Goal: Information Seeking & Learning: Check status

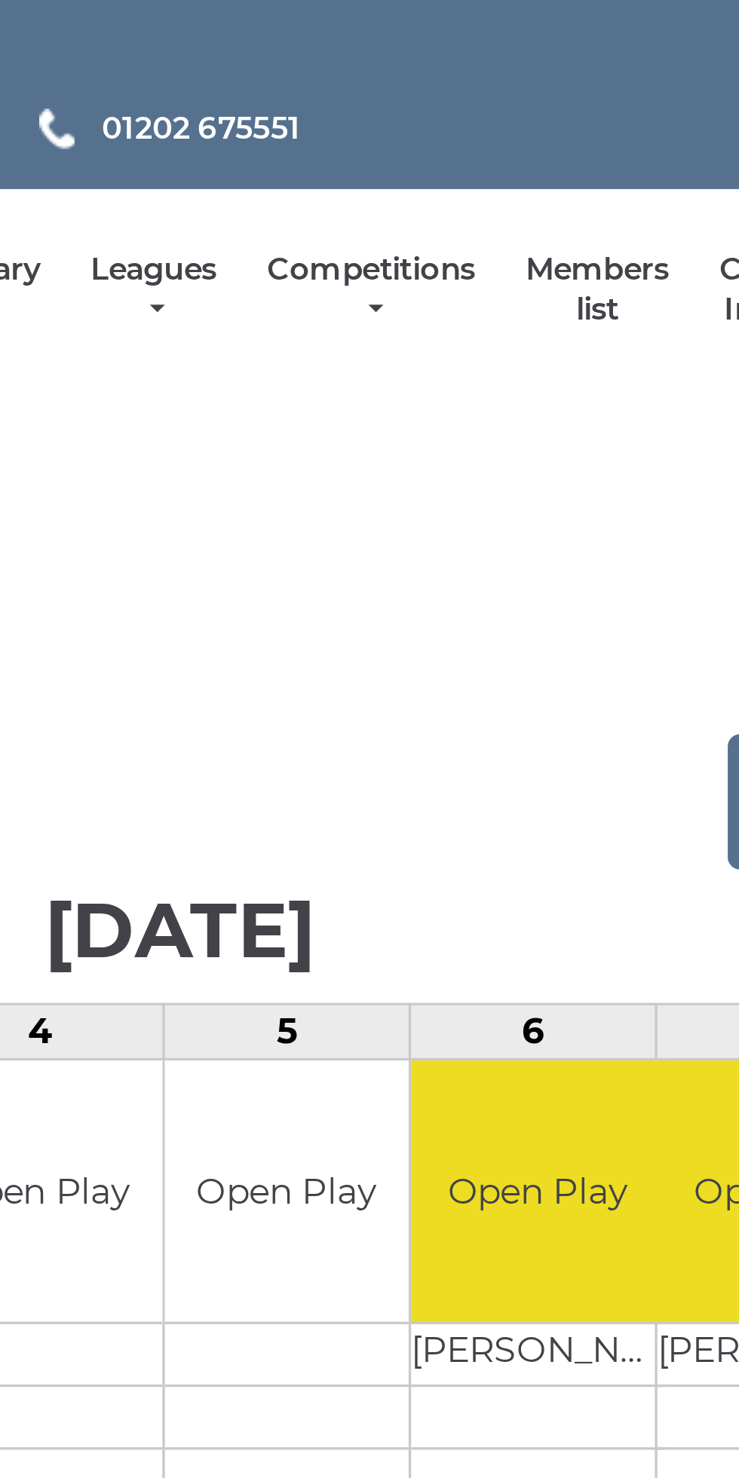
click at [360, 87] on link "Leagues" at bounding box center [362, 98] width 38 height 25
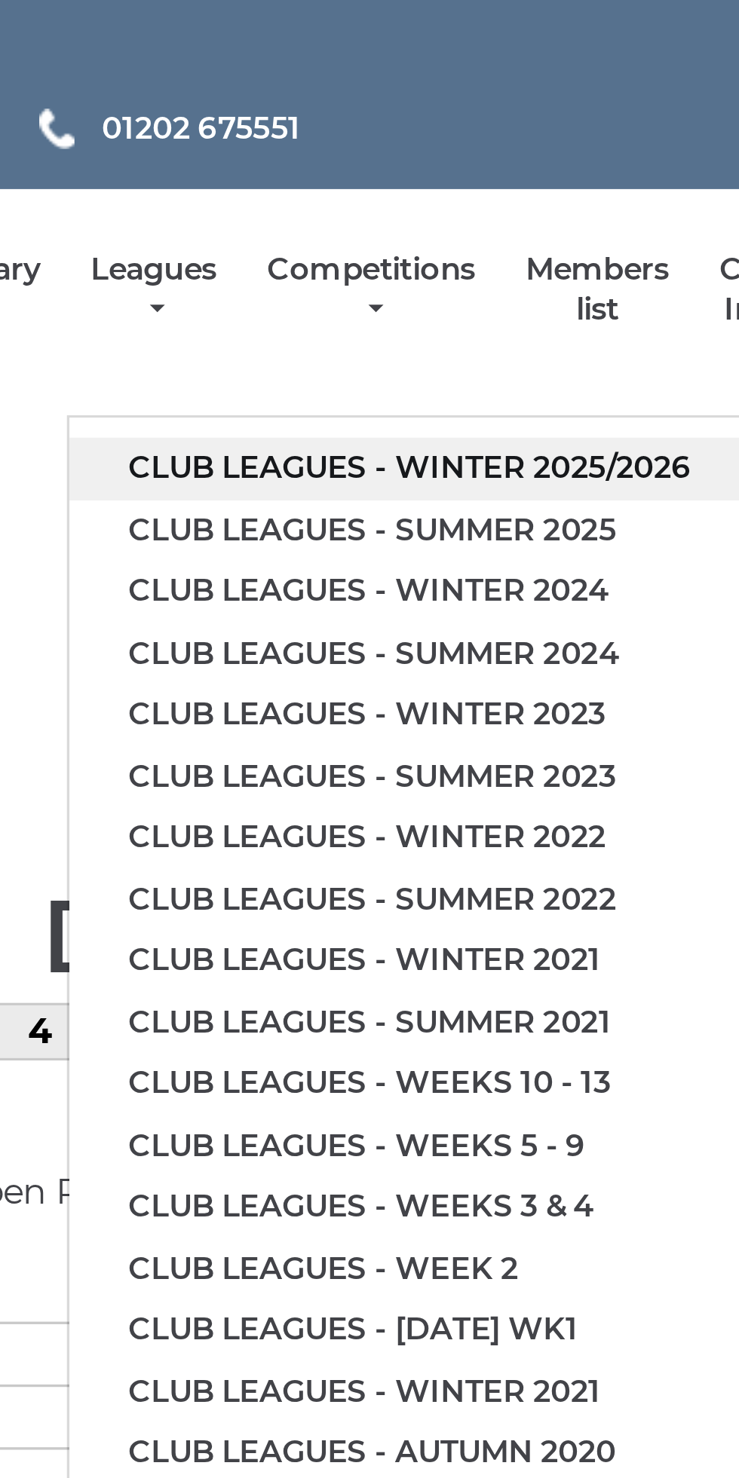
click at [513, 155] on link "Club leagues - Winter 2025/2026" at bounding box center [438, 151] width 205 height 19
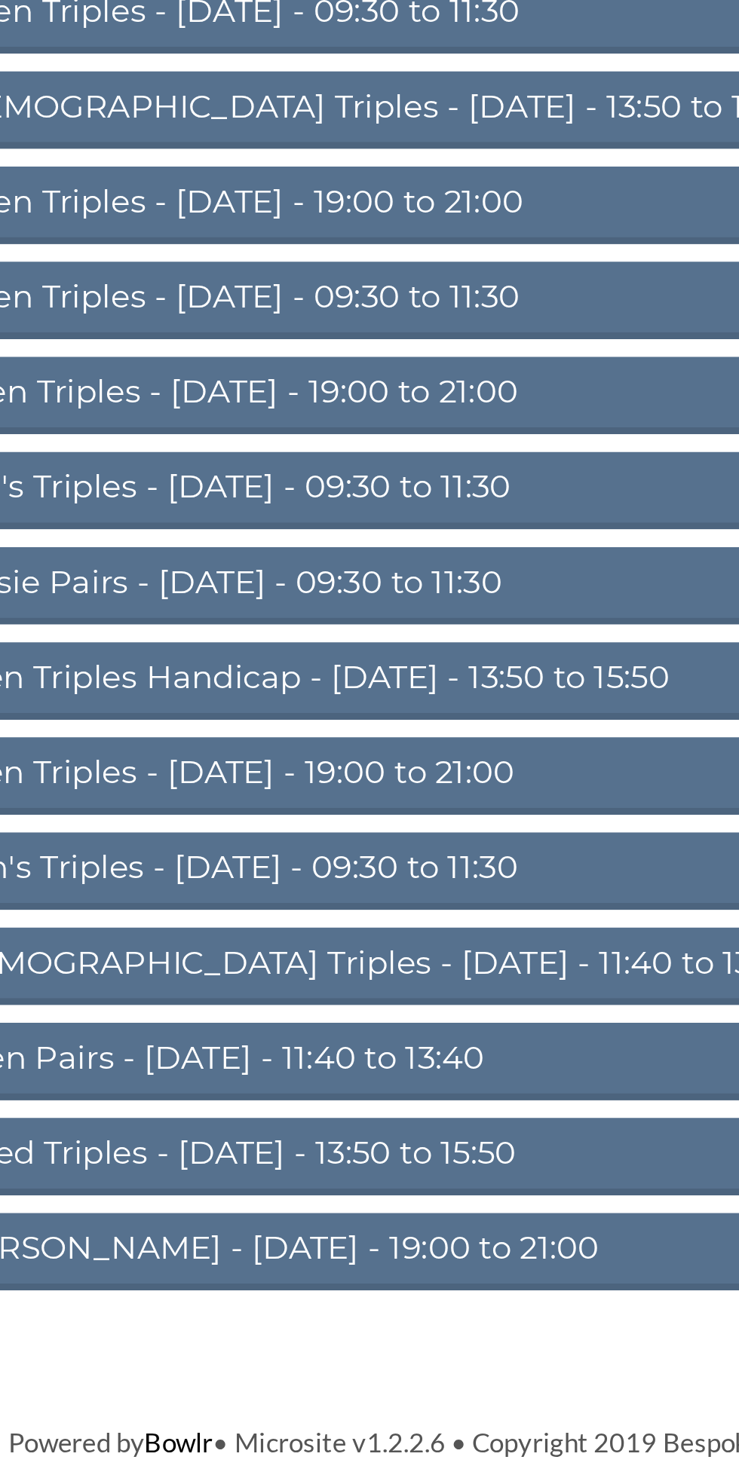
click at [401, 690] on link "W13 Open Triples Handicap - Thursday - 13:50 to 15:50" at bounding box center [369, 690] width 520 height 33
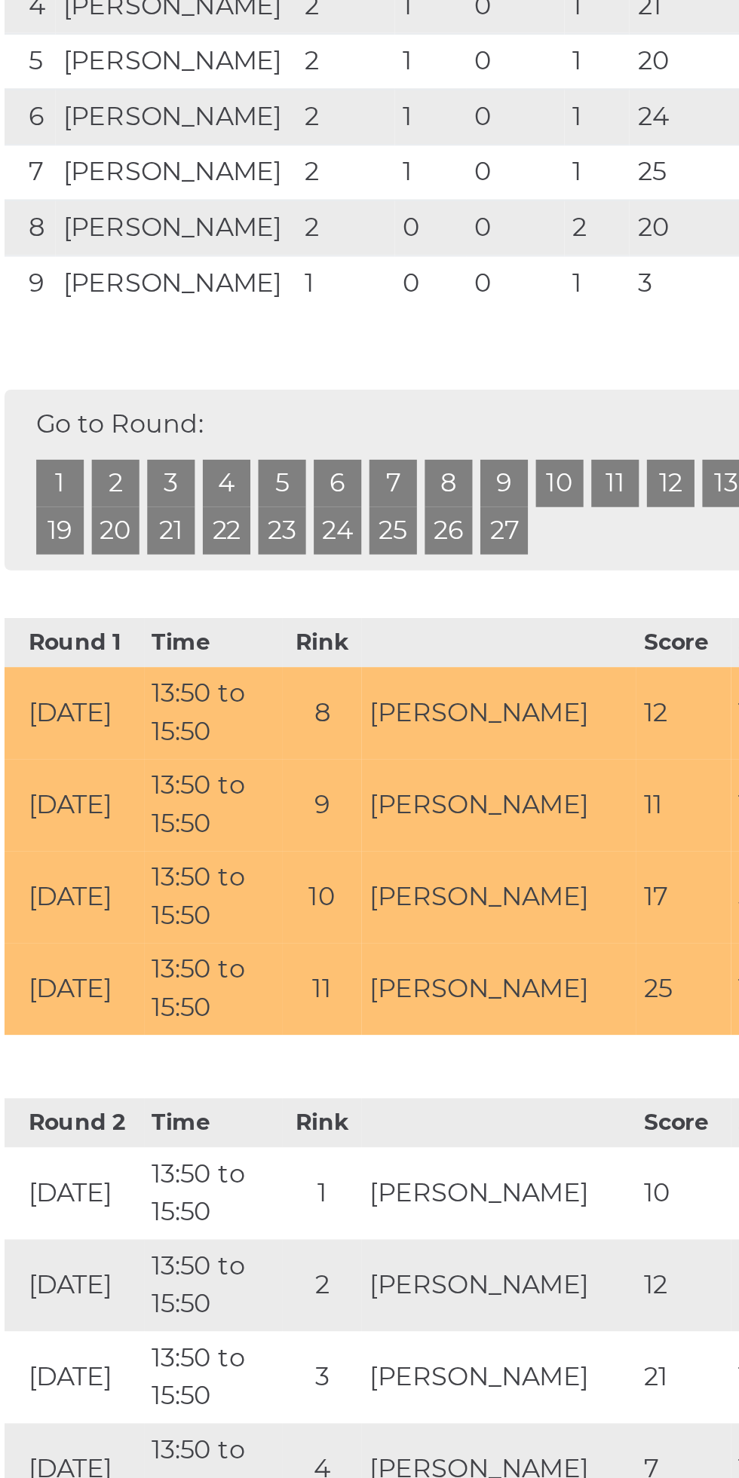
scroll to position [8, 0]
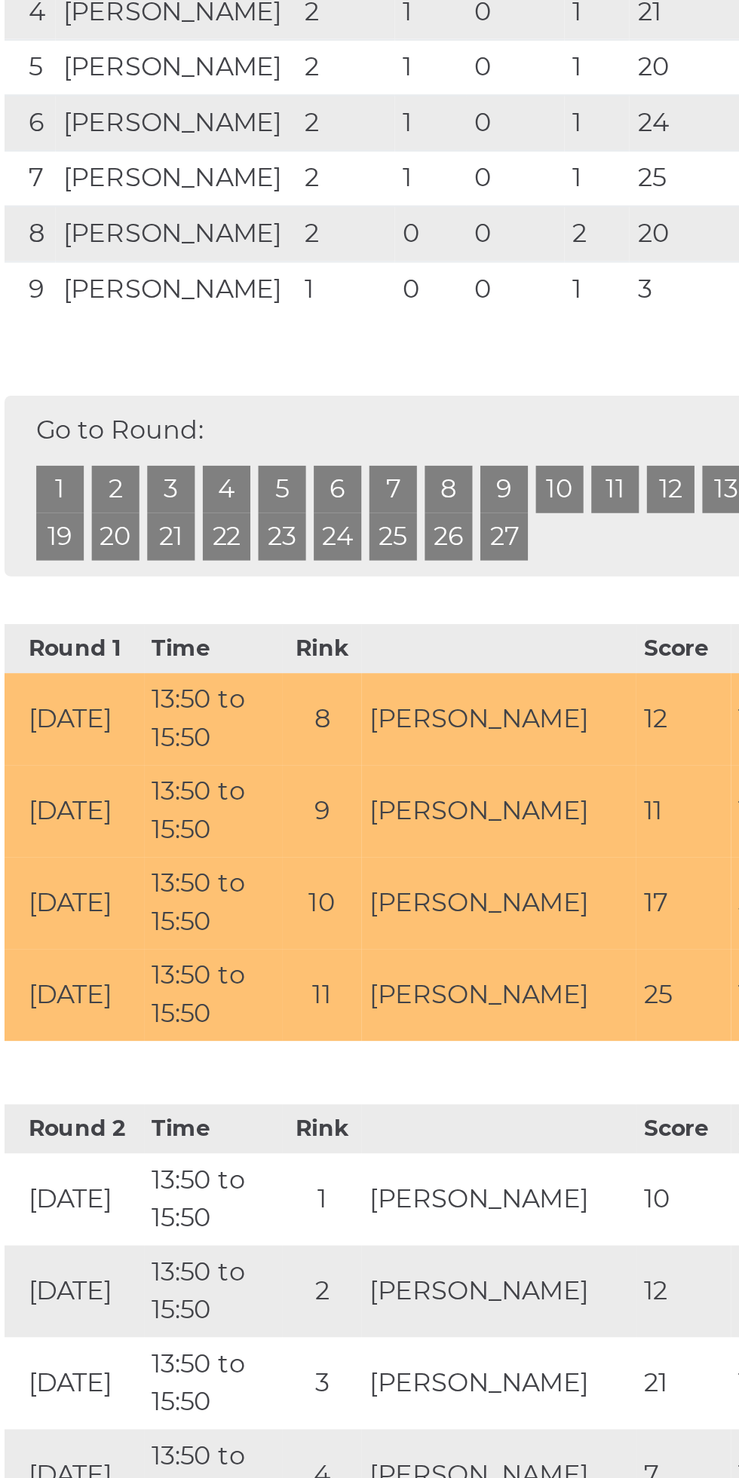
click at [135, 705] on link "1" at bounding box center [135, 694] width 23 height 23
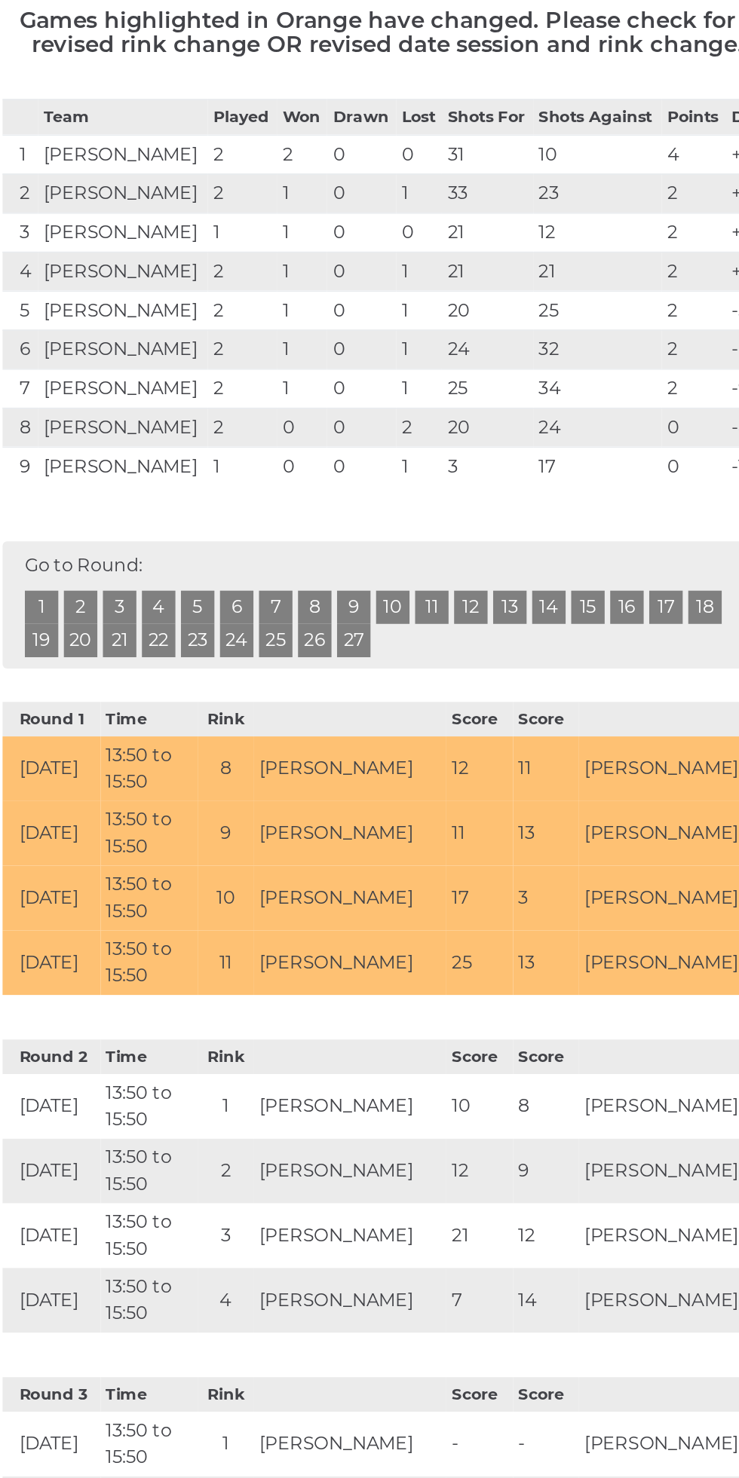
click at [543, 709] on div "Go to Round: 1 2 3 4 5 6 7 8 9 10 11 12 13 14 15 16 17 18 19 20 21 22 23 24 25 …" at bounding box center [369, 700] width 520 height 86
